Goal: Task Accomplishment & Management: Complete application form

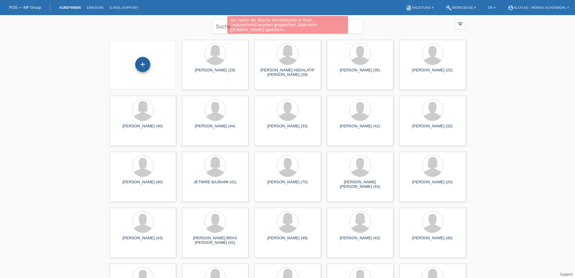
click at [144, 62] on div "+" at bounding box center [142, 64] width 15 height 15
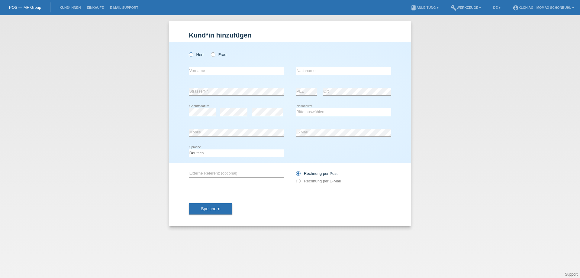
click at [188, 51] on icon at bounding box center [188, 51] width 0 height 0
click at [191, 54] on input "Herr" at bounding box center [191, 54] width 4 height 4
radio input "true"
click at [192, 69] on input "text" at bounding box center [236, 71] width 95 height 8
type input "[PERSON_NAME]"
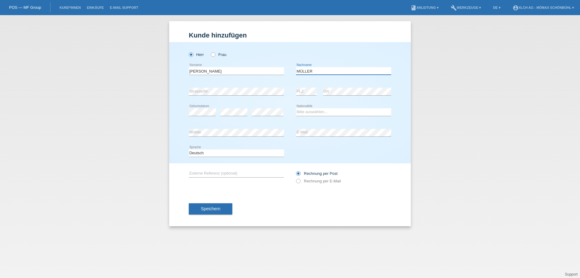
type input "MÜLLER"
click at [307, 113] on select "Bitte auswählen... Schweiz Deutschland Liechtenstein Österreich ------------ Af…" at bounding box center [343, 111] width 95 height 7
select select "CH"
click at [296, 108] on select "Bitte auswählen... Schweiz Deutschland Liechtenstein Österreich ------------ Af…" at bounding box center [343, 111] width 95 height 7
click at [381, 202] on div "Speichern" at bounding box center [290, 208] width 202 height 35
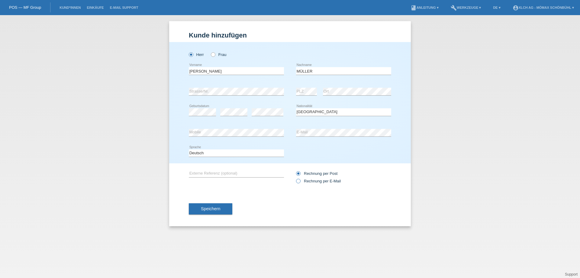
click at [295, 178] on icon at bounding box center [295, 178] width 0 height 0
click at [297, 181] on input "Rechnung per E-Mail" at bounding box center [298, 182] width 4 height 8
radio input "true"
click at [220, 207] on button "Speichern" at bounding box center [210, 208] width 43 height 11
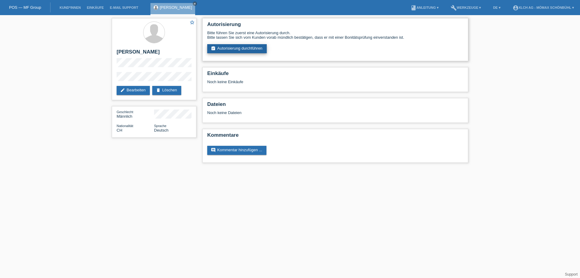
click at [257, 46] on link "assignment_turned_in Autorisierung durchführen" at bounding box center [236, 48] width 59 height 9
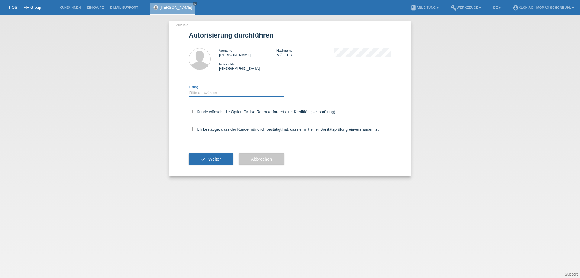
click at [204, 94] on select "Bitte auswählen CHF 1.00 - CHF 499.00 CHF 500.00 - CHF 1'999.00 CHF 2'000.00 - …" at bounding box center [236, 92] width 95 height 7
select select "2"
click at [189, 89] on select "Bitte auswählen CHF 1.00 - CHF 499.00 CHF 500.00 - CHF 1'999.00 CHF 2'000.00 - …" at bounding box center [236, 92] width 95 height 7
click at [188, 111] on div "← Zurück Autorisierung durchführen Vorname DANIEL JAKOB Nachname MÜLLER Nationa…" at bounding box center [290, 98] width 242 height 155
click at [192, 110] on icon at bounding box center [191, 111] width 4 height 4
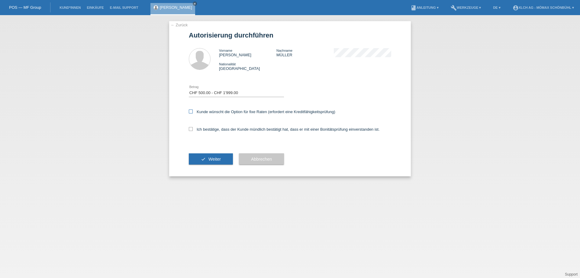
click at [192, 110] on input "Kunde wünscht die Option für fixe Raten (erfordert eine Kreditfähigkeitsprüfung)" at bounding box center [191, 111] width 4 height 4
checkbox input "true"
click at [192, 127] on icon at bounding box center [191, 129] width 4 height 4
click at [192, 127] on input "Ich bestätige, dass der Kunde mündlich bestätigt hat, dass er mit einer Bonität…" at bounding box center [191, 129] width 4 height 4
checkbox input "true"
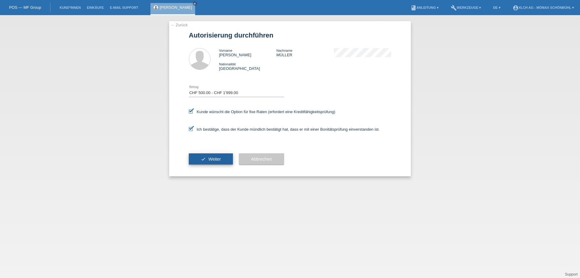
click at [209, 158] on span "Weiter" at bounding box center [214, 158] width 12 height 5
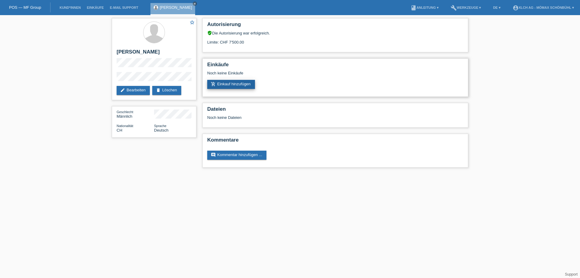
click at [243, 85] on link "add_shopping_cart Einkauf hinzufügen" at bounding box center [231, 84] width 48 height 9
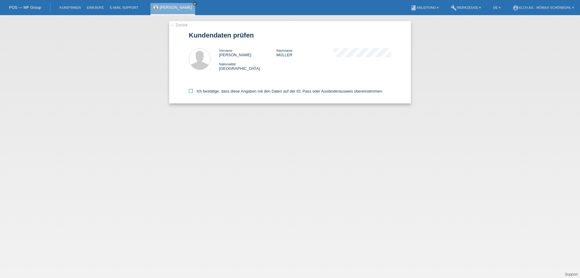
click at [191, 90] on icon at bounding box center [191, 91] width 4 height 4
click at [191, 90] on input "Ich bestätige, dass diese Angaben mit den Daten auf der ID, Pass oder Ausländer…" at bounding box center [191, 91] width 4 height 4
checkbox input "true"
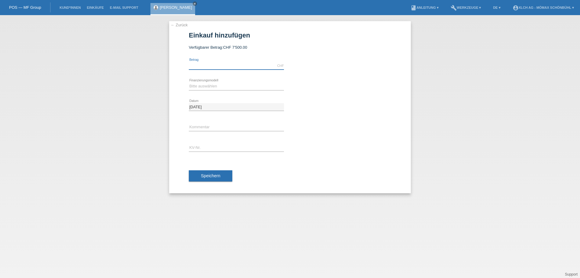
click at [213, 66] on input "text" at bounding box center [236, 66] width 95 height 8
type input "739.00"
click at [205, 85] on select "Bitte auswählen Kauf auf Rechnung mit Teilzahlungsoption Fixe Raten - Zinsübern…" at bounding box center [236, 85] width 95 height 7
select select "113"
click at [189, 82] on select "Bitte auswählen Kauf auf Rechnung mit Teilzahlungsoption Fixe Raten - Zinsübern…" at bounding box center [236, 85] width 95 height 7
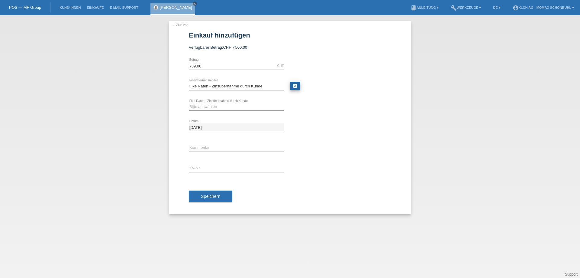
click at [297, 86] on link "calculate" at bounding box center [295, 86] width 10 height 8
type input "739.00"
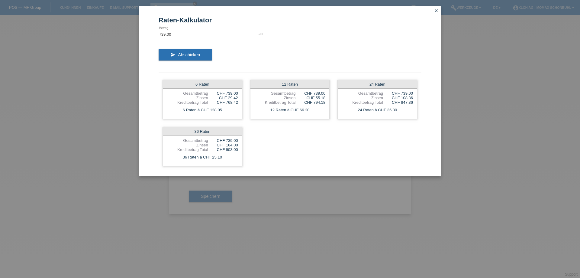
click at [435, 10] on icon "close" at bounding box center [436, 10] width 5 height 5
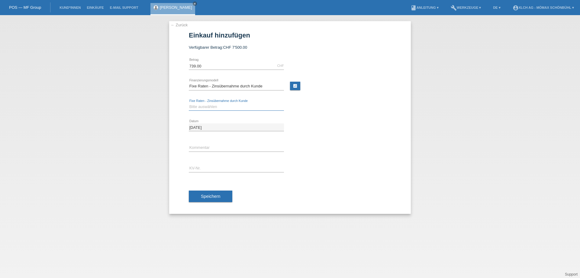
click at [203, 108] on select "Bitte auswählen 6 Raten 12 Raten 24 Raten 36 Raten" at bounding box center [236, 106] width 95 height 7
select select "324"
click at [189, 103] on select "Bitte auswählen 6 Raten 12 Raten 24 Raten 36 Raten" at bounding box center [236, 106] width 95 height 7
click at [194, 148] on input "text" at bounding box center [236, 148] width 95 height 8
type input "1T83"
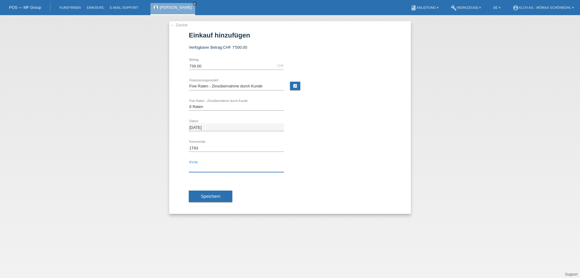
click at [208, 166] on input "text" at bounding box center [236, 168] width 95 height 8
type input "6MNAK2"
click at [212, 192] on button "Speichern" at bounding box center [210, 195] width 43 height 11
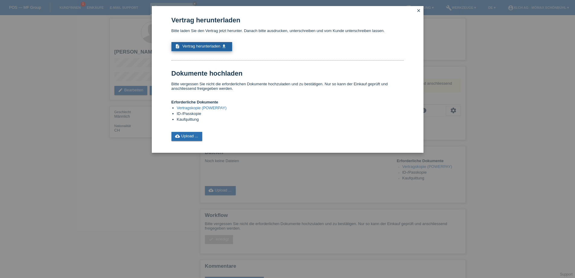
click at [196, 47] on span "Vertrag herunterladen" at bounding box center [201, 46] width 38 height 5
click at [419, 11] on icon "close" at bounding box center [418, 10] width 5 height 5
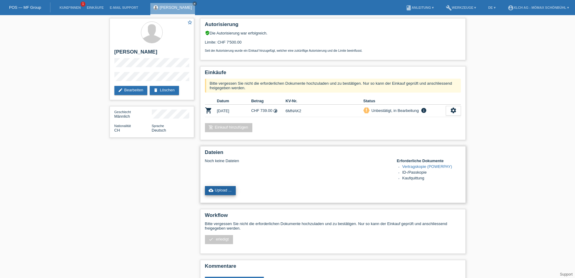
click at [224, 191] on link "cloud_upload Upload ..." at bounding box center [220, 190] width 31 height 9
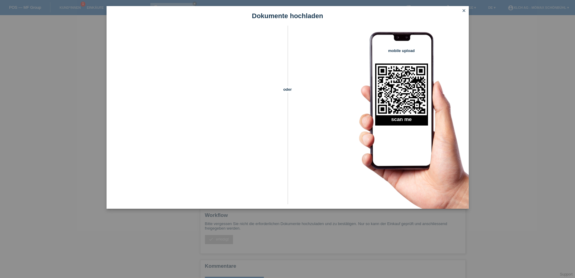
click at [465, 9] on icon "close" at bounding box center [464, 10] width 5 height 5
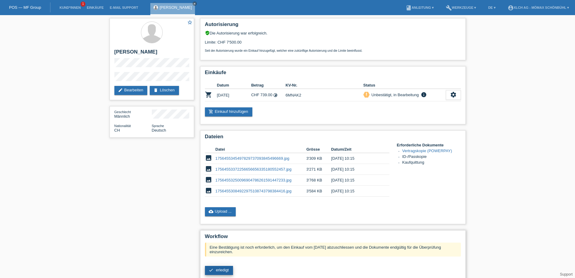
click at [220, 268] on span "erledigt" at bounding box center [222, 269] width 13 height 5
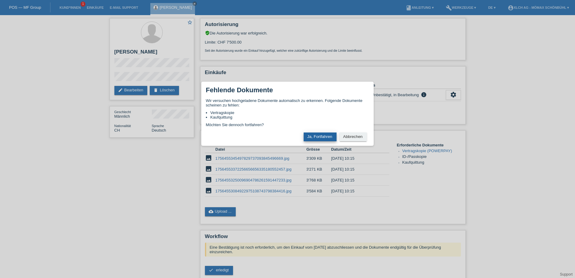
click at [310, 136] on button "Ja, Fortfahren" at bounding box center [320, 136] width 33 height 9
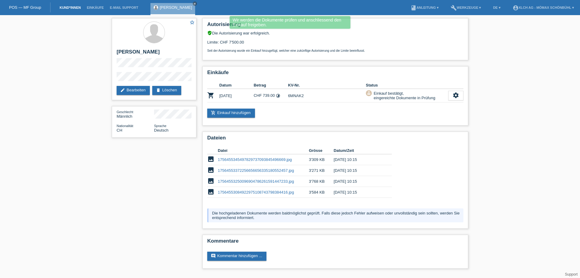
click at [70, 7] on link "Kund*innen" at bounding box center [69, 8] width 27 height 4
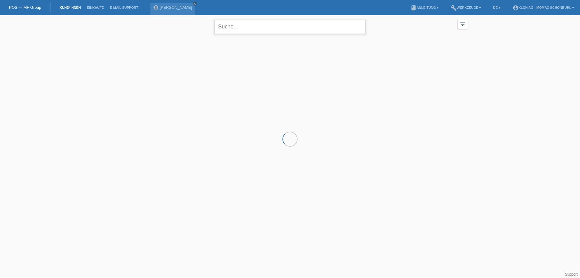
click at [230, 26] on input "text" at bounding box center [289, 27] width 151 height 14
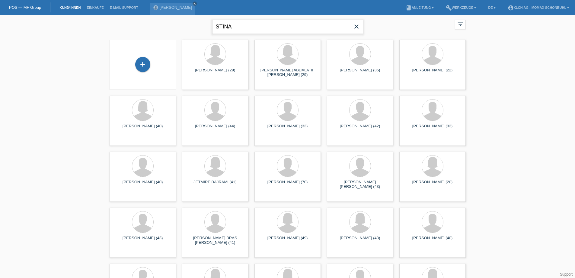
type input "STINA"
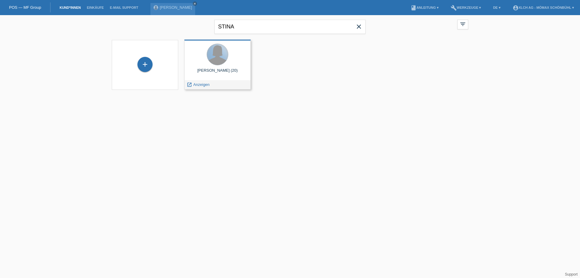
click at [219, 57] on div at bounding box center [217, 54] width 21 height 21
click at [223, 87] on div "launch Anzeigen" at bounding box center [218, 84] width 66 height 9
click at [189, 83] on icon "launch" at bounding box center [189, 84] width 5 height 5
